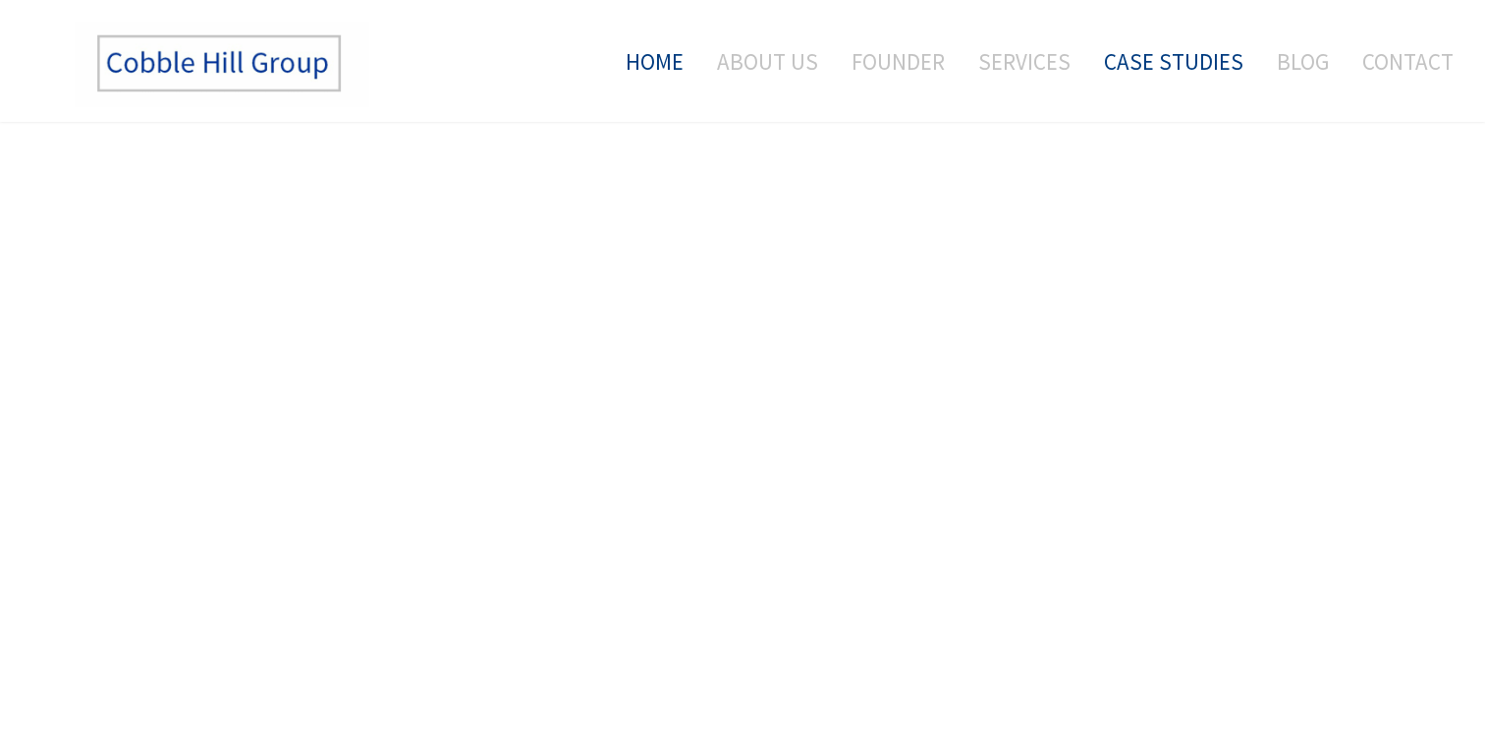
click at [676, 62] on link "Home" at bounding box center [647, 62] width 102 height 82
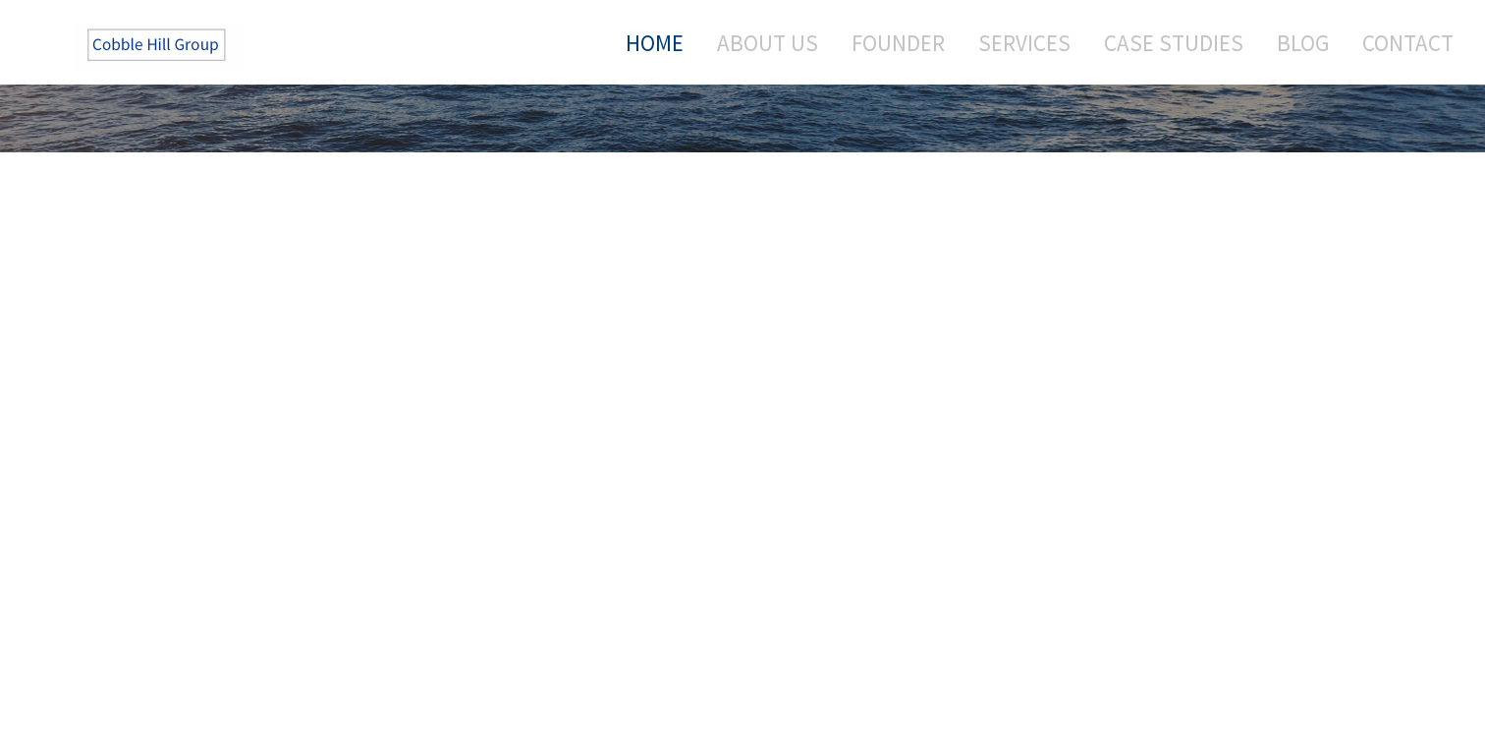
scroll to position [457, 0]
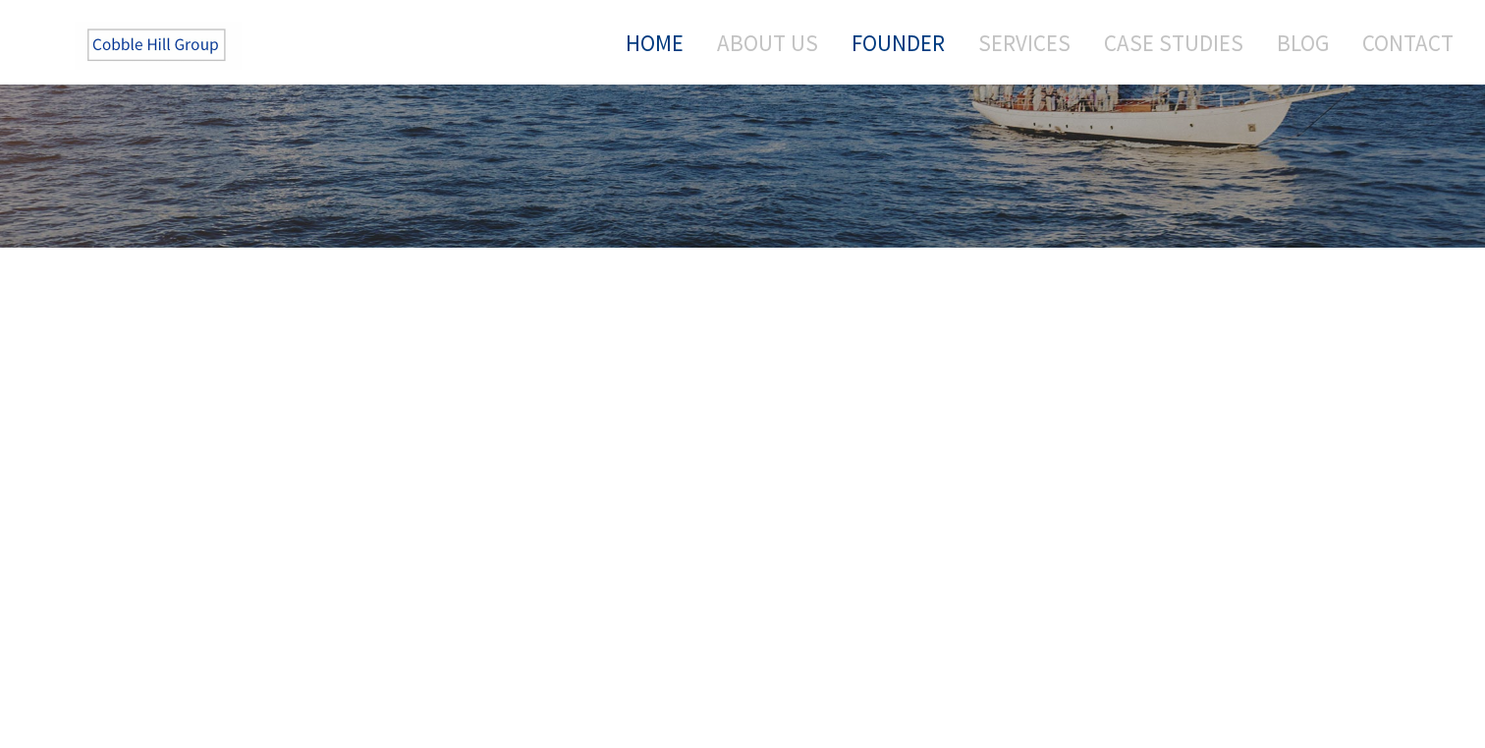
click at [878, 33] on link "Founder" at bounding box center [898, 43] width 123 height 52
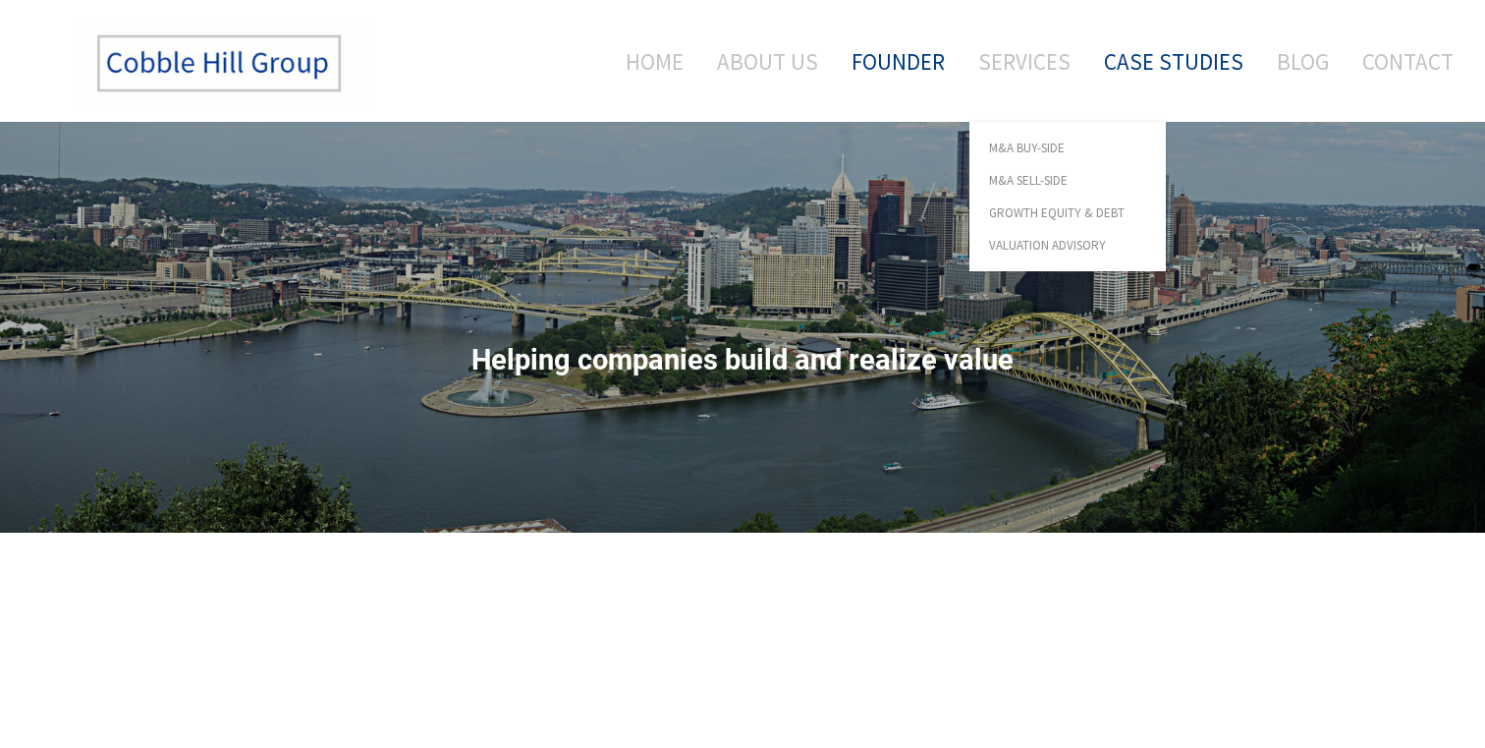
click at [1123, 53] on link "Case Studies" at bounding box center [1173, 62] width 169 height 82
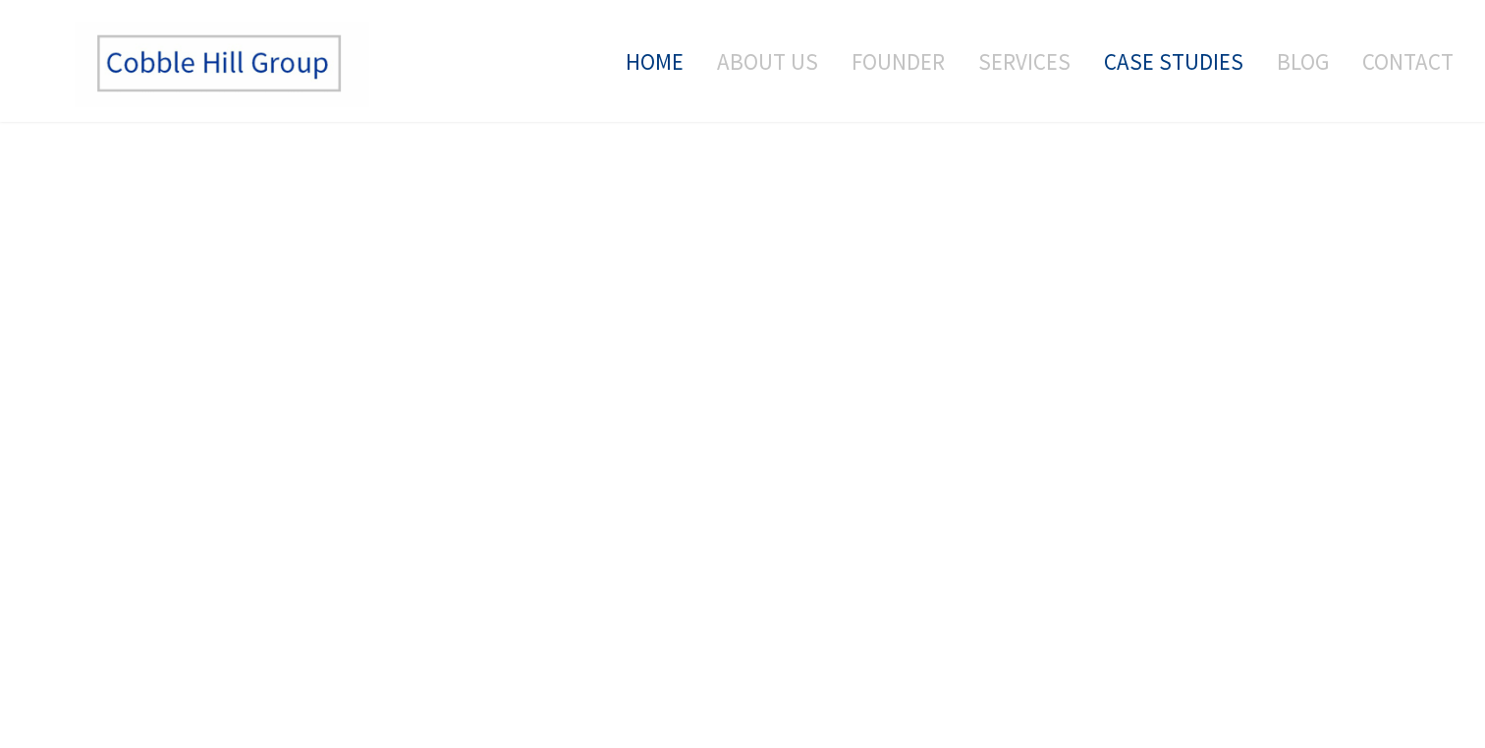
click at [666, 40] on link "Home" at bounding box center [647, 62] width 102 height 82
